Goal: Task Accomplishment & Management: Complete application form

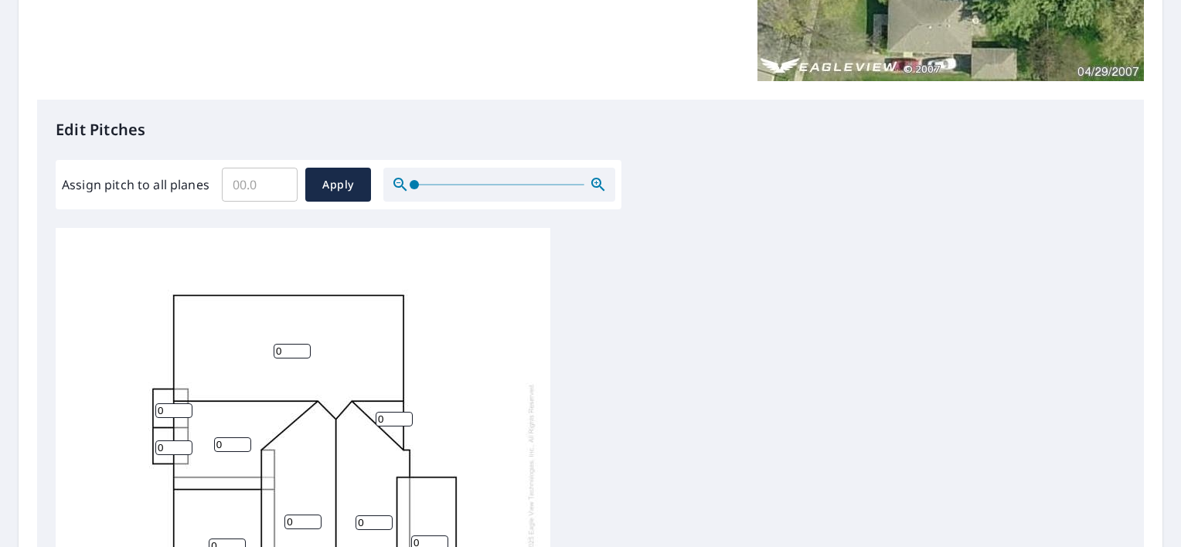
scroll to position [464, 0]
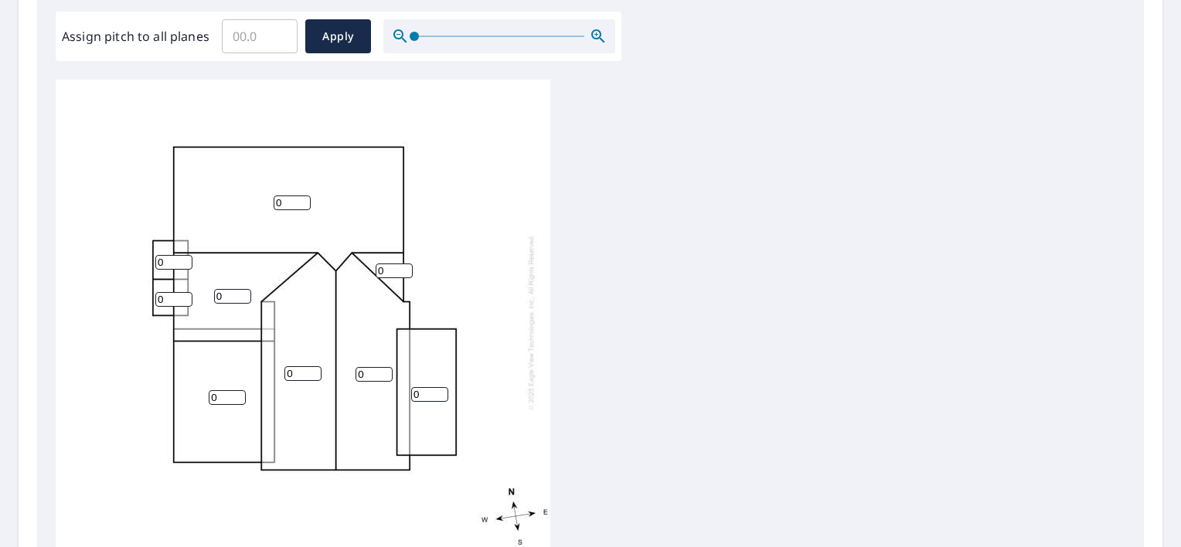
click at [223, 402] on input "0" at bounding box center [227, 397] width 37 height 15
type input "0.3"
type input "12"
click at [282, 213] on div "0 0 0 0.3 12 0 0 0 0" at bounding box center [303, 322] width 495 height 485
click at [291, 206] on input "0" at bounding box center [292, 203] width 37 height 15
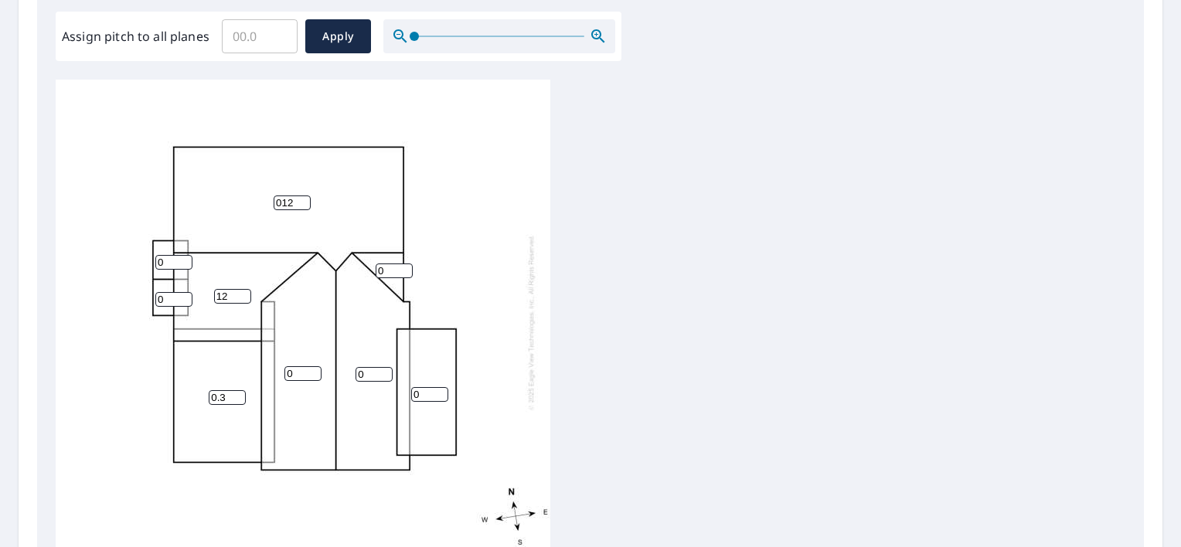
type input "012"
click at [164, 292] on input "0" at bounding box center [173, 299] width 37 height 15
type input "012"
click at [168, 260] on input "0" at bounding box center [173, 262] width 37 height 15
type input "012"
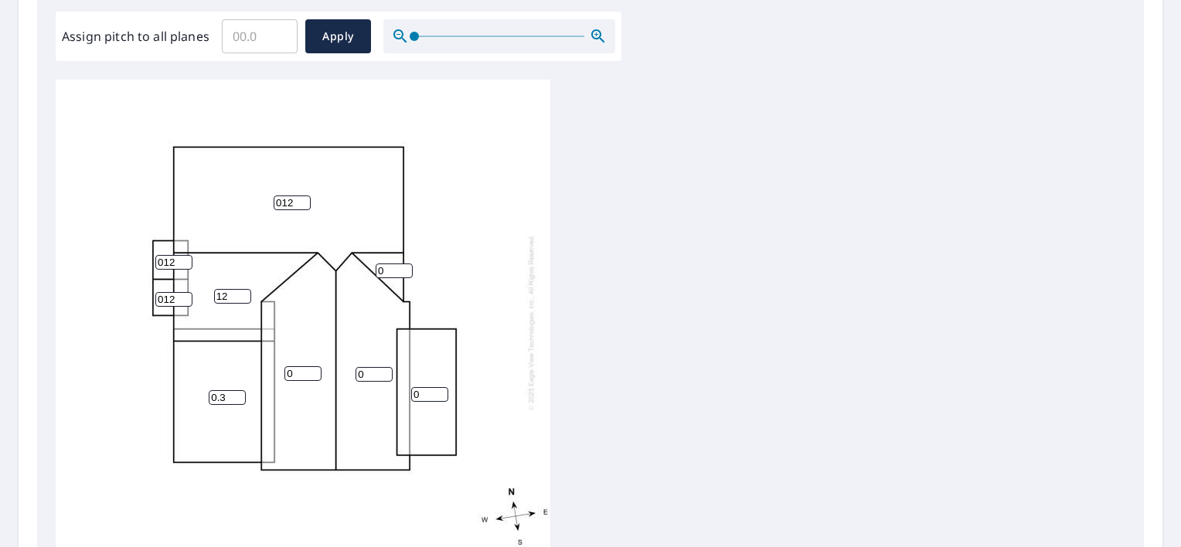
click at [292, 374] on input "0" at bounding box center [302, 373] width 37 height 15
click at [386, 268] on input "0" at bounding box center [394, 271] width 37 height 15
click at [385, 270] on input "012" at bounding box center [394, 271] width 37 height 15
type input "12"
click at [281, 201] on input "012" at bounding box center [292, 203] width 37 height 15
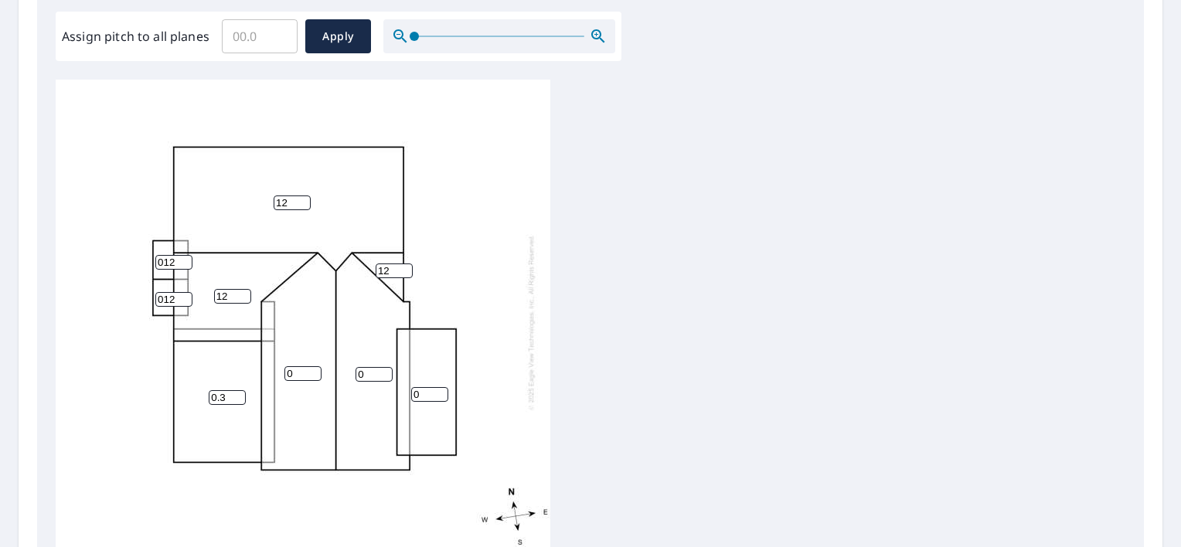
type input "12"
click at [163, 262] on input "012" at bounding box center [173, 262] width 37 height 15
type input "12"
click at [163, 300] on input "012" at bounding box center [173, 299] width 37 height 15
type input "12"
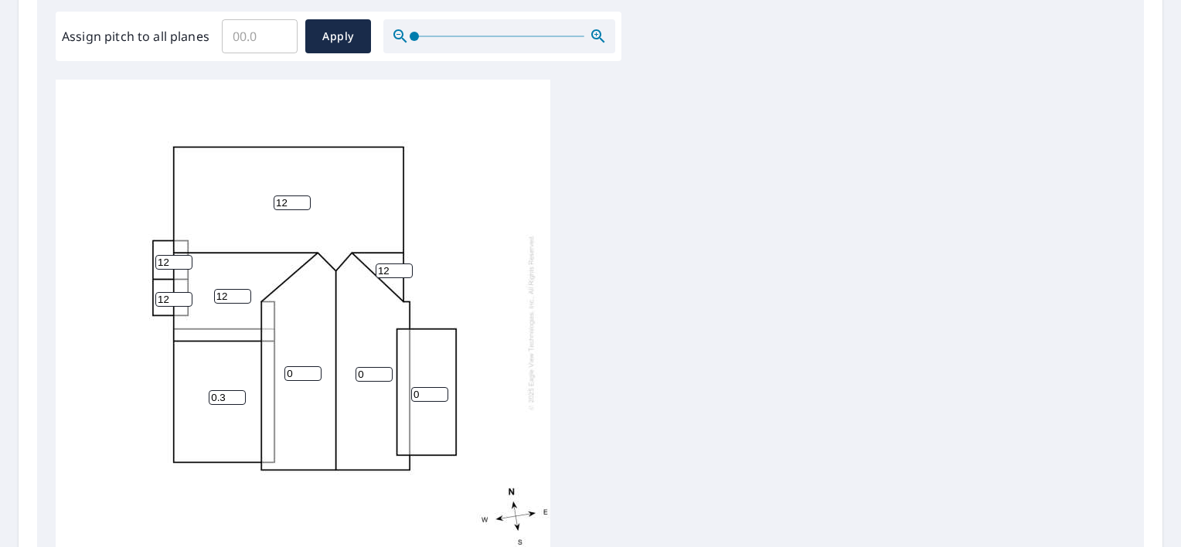
drag, startPoint x: 290, startPoint y: 366, endPoint x: 294, endPoint y: 379, distance: 13.7
click at [291, 366] on input "0" at bounding box center [302, 373] width 37 height 15
click at [306, 377] on input "0" at bounding box center [302, 373] width 37 height 15
drag, startPoint x: 284, startPoint y: 373, endPoint x: 226, endPoint y: 374, distance: 58.7
click at [226, 374] on div "12 0 0 0.3 12 0 12 12 12" at bounding box center [303, 322] width 495 height 485
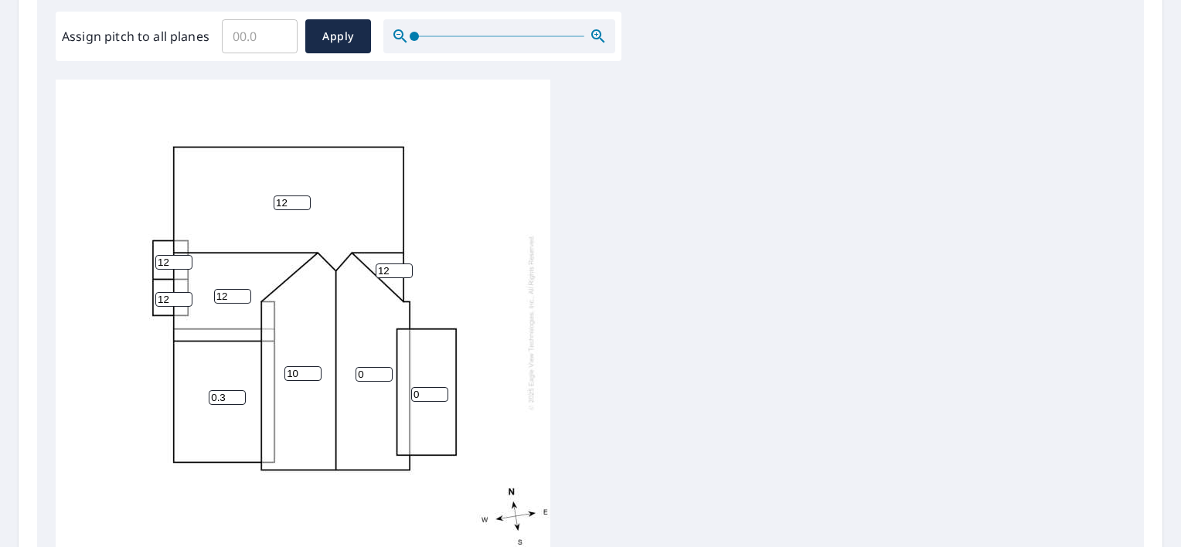
type input "10"
drag, startPoint x: 374, startPoint y: 374, endPoint x: 269, endPoint y: 389, distance: 106.2
click at [332, 389] on div "12 10 0 0.3 12 0 12 12 12" at bounding box center [303, 322] width 495 height 485
type input "10"
drag, startPoint x: 448, startPoint y: 396, endPoint x: 440, endPoint y: 397, distance: 7.9
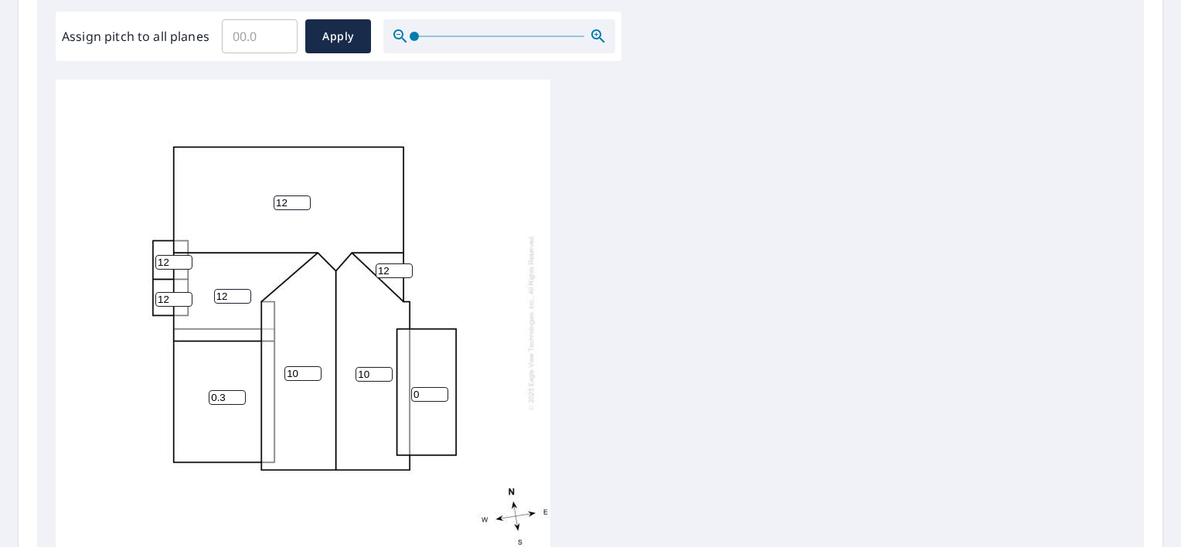
click at [448, 396] on div "12 10 10 0.3 12 0 12 12 12" at bounding box center [303, 322] width 495 height 485
drag, startPoint x: 427, startPoint y: 398, endPoint x: 336, endPoint y: 407, distance: 91.7
click at [354, 407] on div "12 10 10 0.3 12 0 12 12 12" at bounding box center [303, 322] width 495 height 485
type input "3"
type input "6"
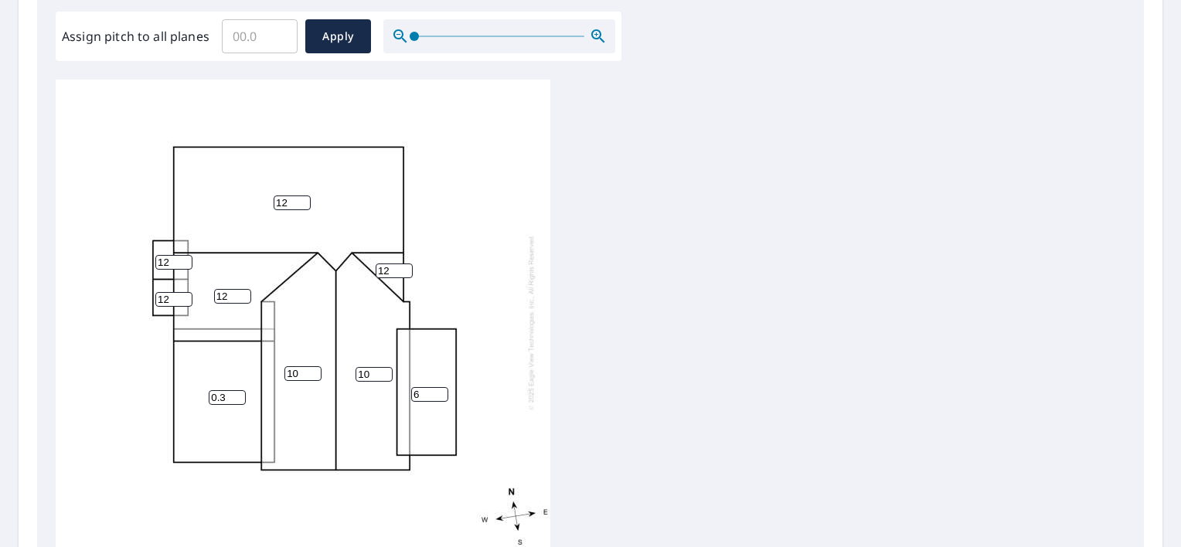
click at [515, 219] on div "12 10 10 0.3 12 6 12 12 12" at bounding box center [303, 322] width 495 height 485
click at [515, 358] on div "12 10 10 0.3 12 6 12 12 12" at bounding box center [303, 318] width 495 height 485
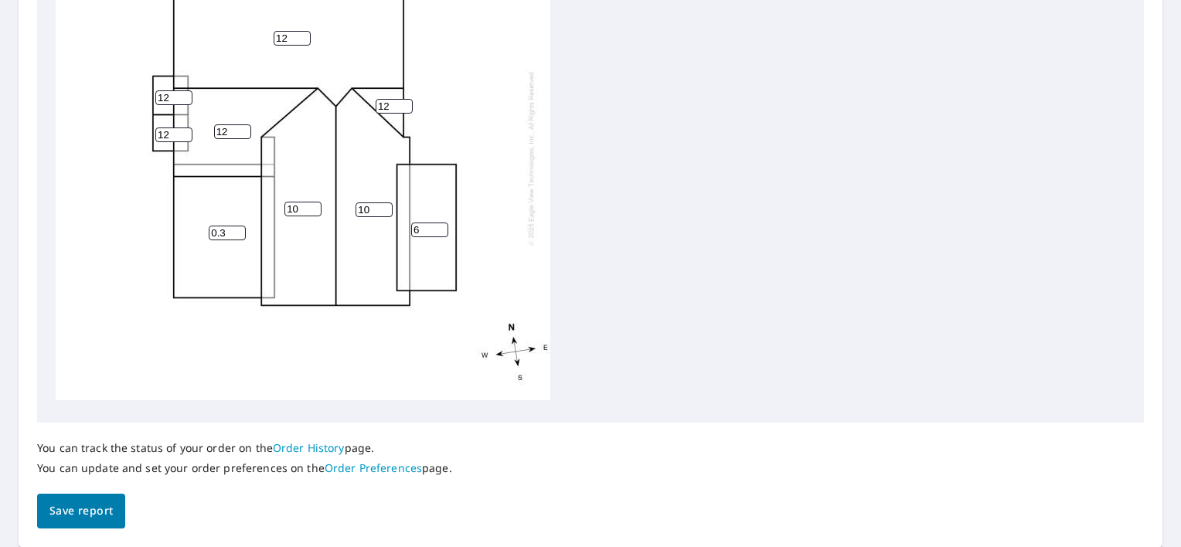
scroll to position [598, 0]
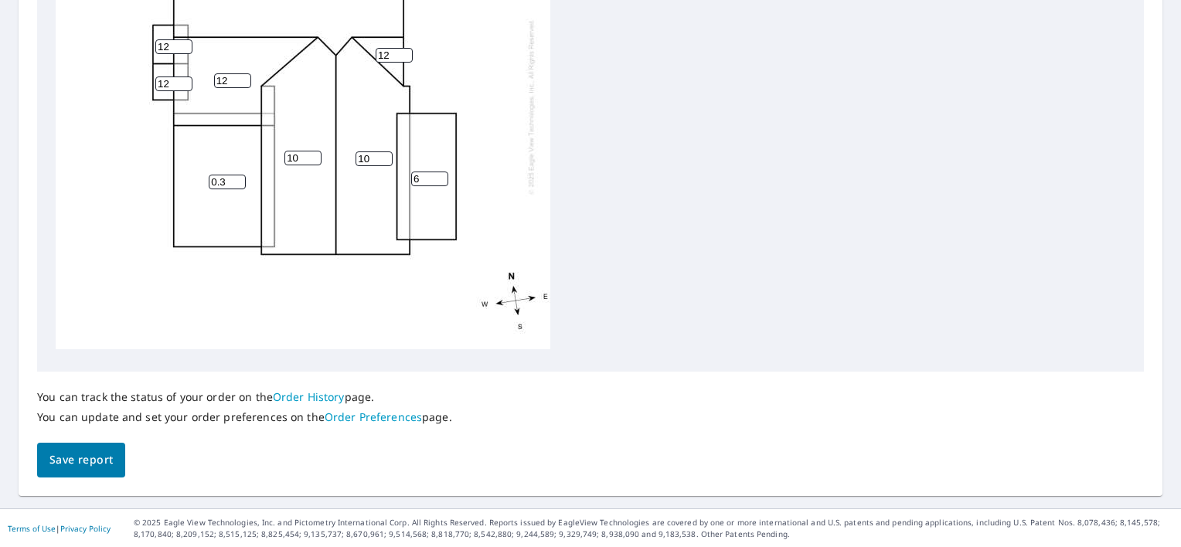
click at [41, 457] on button "Save report" at bounding box center [81, 460] width 88 height 35
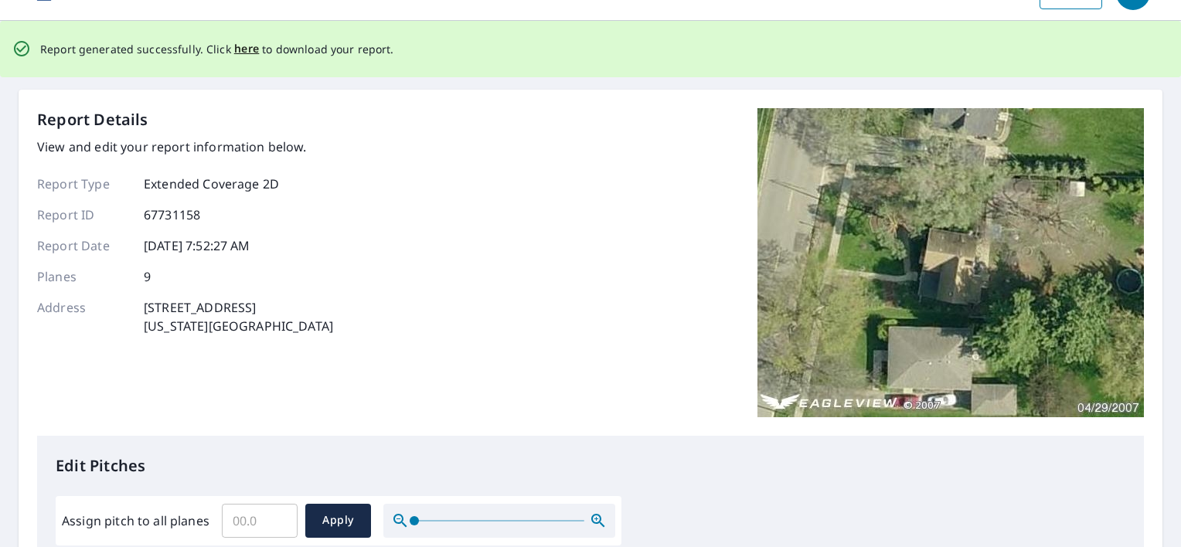
scroll to position [0, 0]
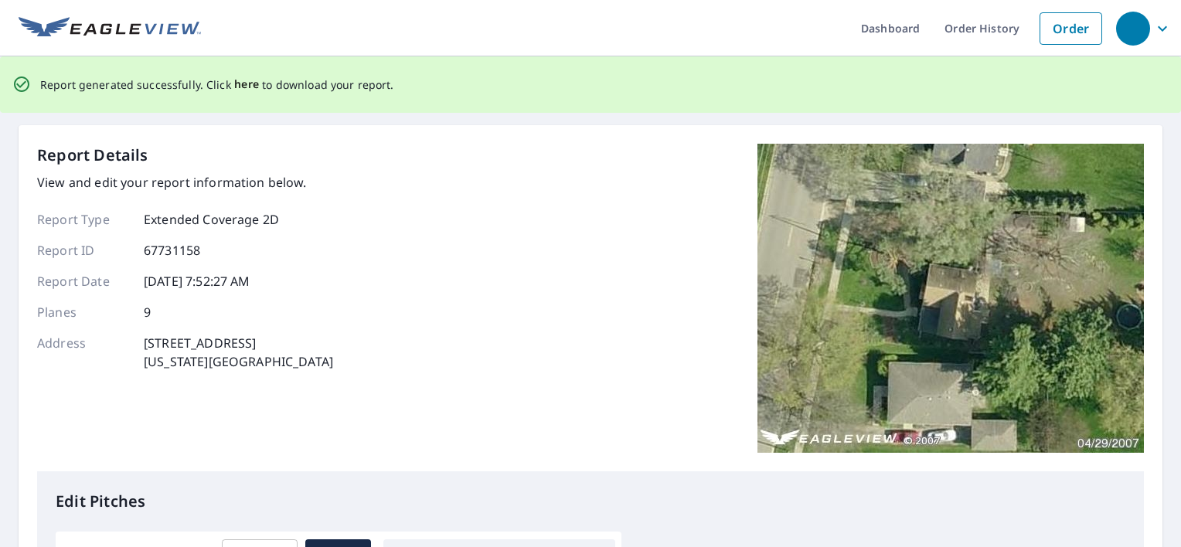
click at [235, 77] on span "here" at bounding box center [247, 84] width 26 height 19
click at [246, 89] on span "here" at bounding box center [247, 84] width 26 height 19
